Goal: Task Accomplishment & Management: Use online tool/utility

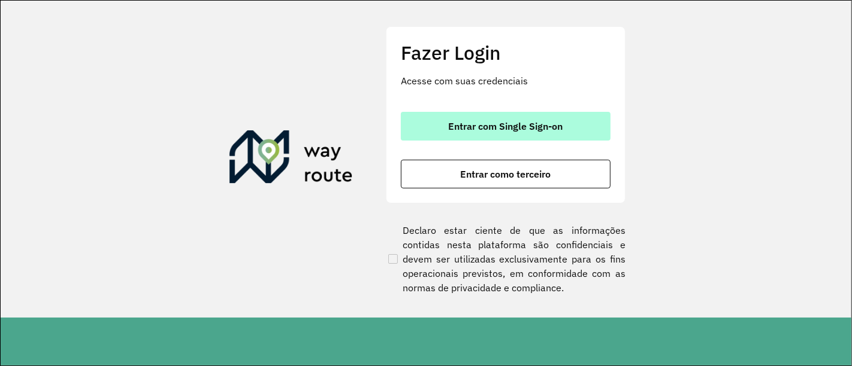
click at [484, 123] on span "Entrar com Single Sign-on" at bounding box center [506, 127] width 114 height 10
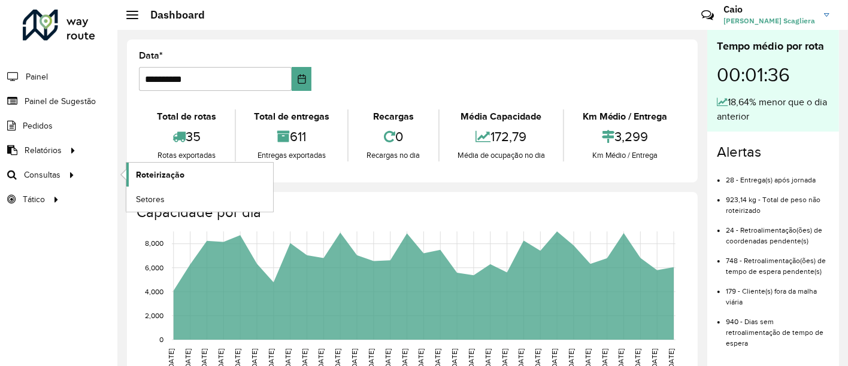
click at [183, 174] on link "Roteirização" at bounding box center [199, 175] width 147 height 24
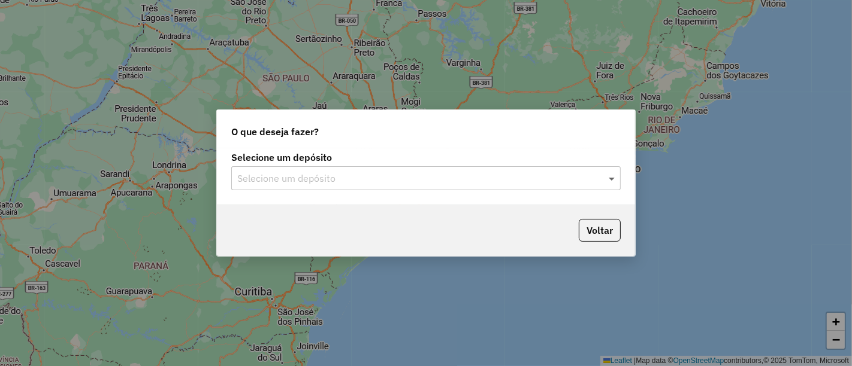
click at [614, 186] on div "Selecione um depósito" at bounding box center [425, 178] width 389 height 24
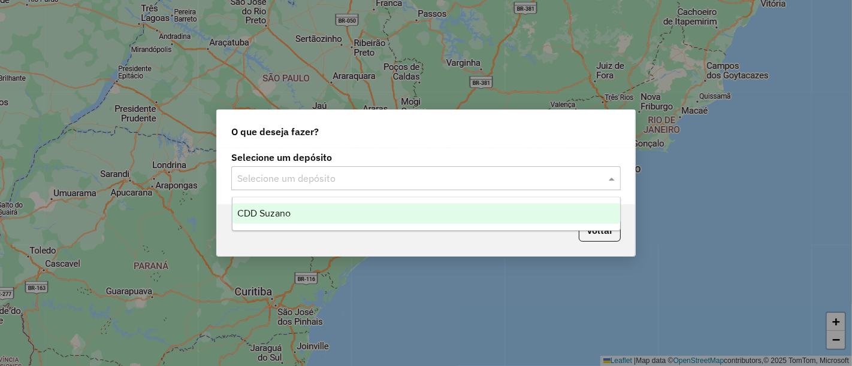
click at [560, 210] on div "CDD Suzano" at bounding box center [425, 214] width 387 height 20
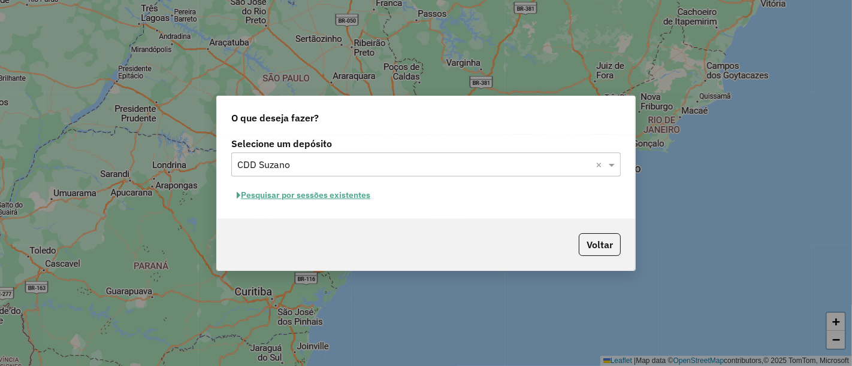
click at [338, 190] on button "Pesquisar por sessões existentes" at bounding box center [303, 195] width 144 height 19
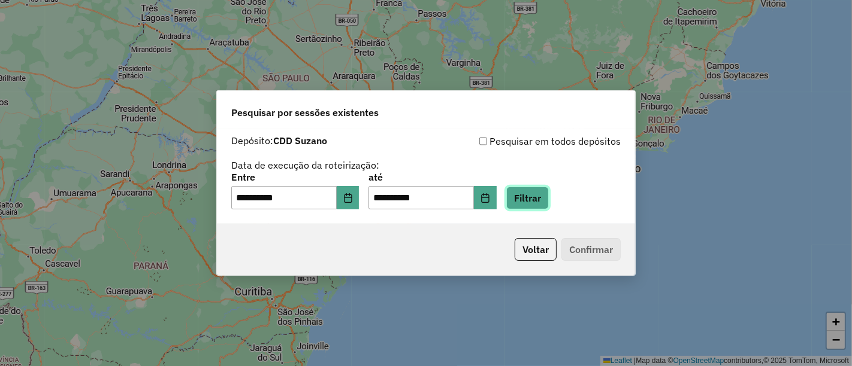
click at [549, 199] on button "Filtrar" at bounding box center [527, 198] width 43 height 23
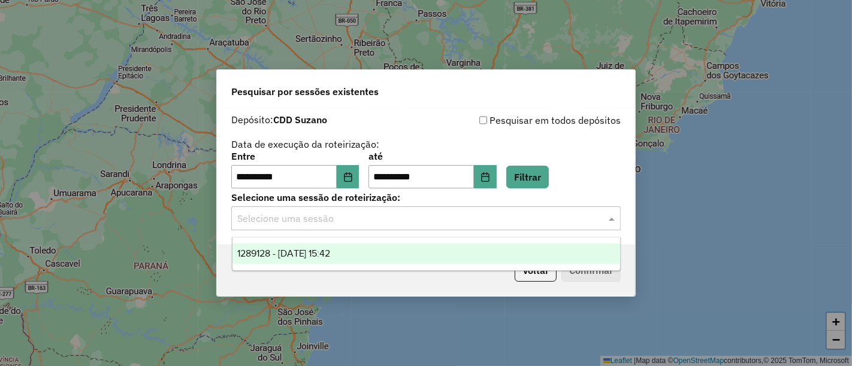
drag, startPoint x: 576, startPoint y: 220, endPoint x: 429, endPoint y: 243, distance: 148.5
click at [575, 220] on input "text" at bounding box center [413, 219] width 353 height 14
click at [410, 252] on div "1289128 - 06/10/2025 15:42" at bounding box center [425, 254] width 387 height 20
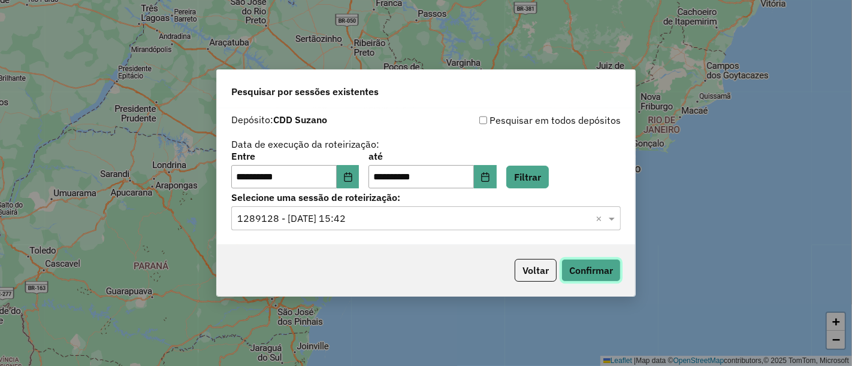
click at [580, 266] on button "Confirmar" at bounding box center [590, 270] width 59 height 23
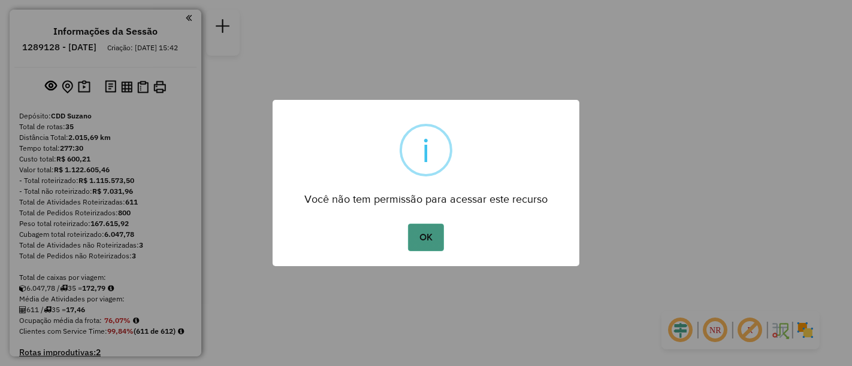
click at [428, 242] on button "OK" at bounding box center [425, 238] width 35 height 28
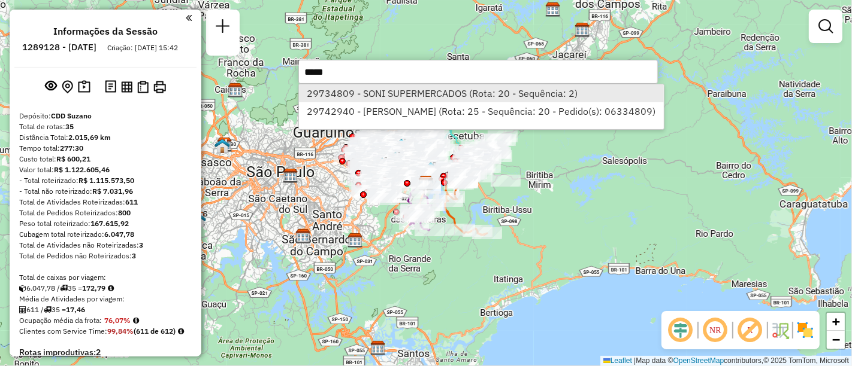
type input "*****"
click at [356, 95] on li "29734809 - SONI SUPERMERCADOS (Rota: 20 - Sequência: 2)" at bounding box center [481, 93] width 365 height 18
select select "**********"
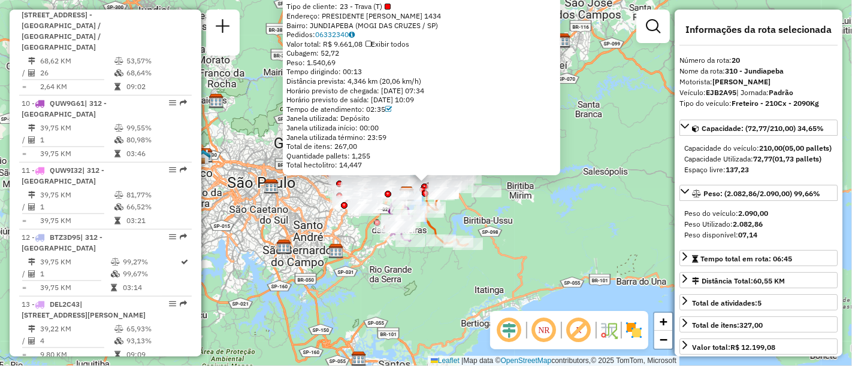
scroll to position [1905, 0]
